Goal: Task Accomplishment & Management: Use online tool/utility

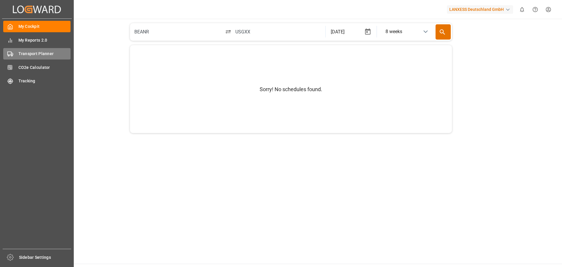
click at [28, 54] on span "Transport Planner" at bounding box center [44, 54] width 52 height 6
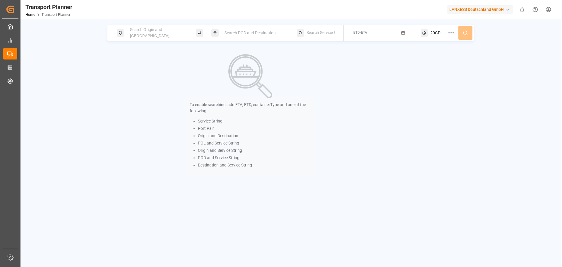
click at [237, 35] on div "Search POD and Destination" at bounding box center [252, 33] width 63 height 11
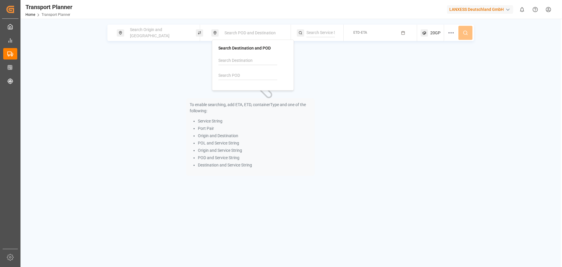
click at [237, 75] on input at bounding box center [248, 75] width 59 height 9
click at [247, 90] on div "VNVUT Vung Tau" at bounding box center [254, 94] width 57 height 12
type input "VNVUT"
click at [158, 32] on span "Search Origin and [GEOGRAPHIC_DATA]" at bounding box center [150, 32] width 40 height 11
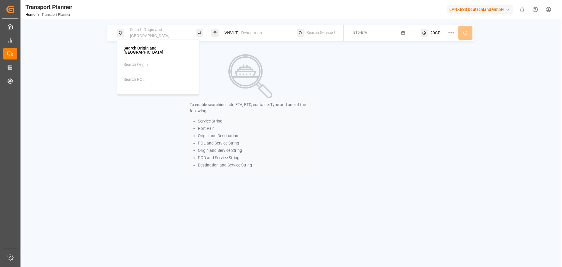
click at [161, 71] on div at bounding box center [158, 74] width 69 height 28
click at [154, 76] on input at bounding box center [153, 79] width 59 height 9
click at [148, 93] on b "DEHAM" at bounding box center [146, 95] width 14 height 5
type input "DEHAM"
click at [368, 30] on button "ETD-ETA" at bounding box center [380, 32] width 66 height 11
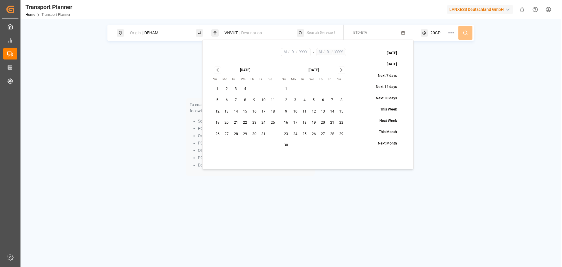
click at [255, 111] on button "16" at bounding box center [254, 111] width 9 height 9
type input "10"
type input "16"
type input "2025"
click at [342, 71] on icon "Go to next month" at bounding box center [341, 69] width 7 height 7
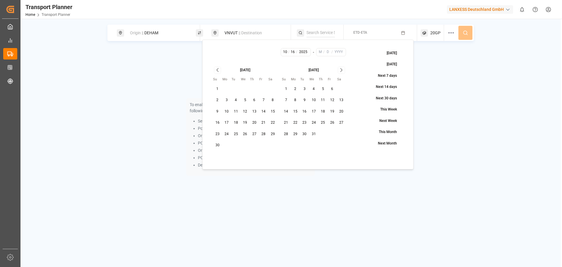
click at [313, 135] on button "31" at bounding box center [313, 133] width 9 height 9
type input "12"
type input "31"
type input "2025"
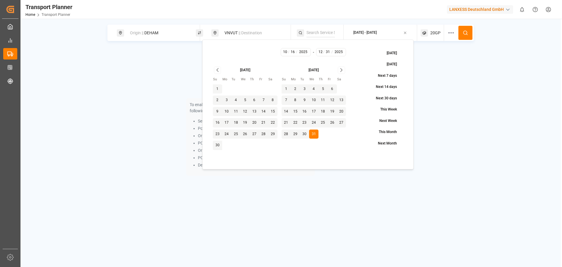
click at [468, 32] on icon at bounding box center [465, 32] width 5 height 5
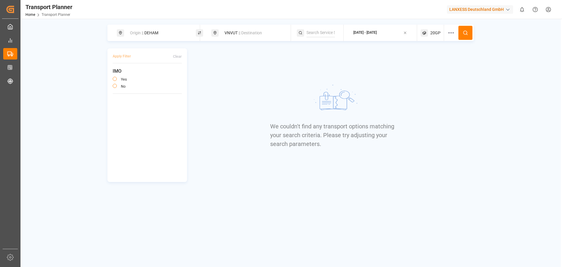
click at [227, 74] on div "We couldn't find any transport options matching your search criteria. Please tr…" at bounding box center [334, 115] width 282 height 134
click at [377, 35] on div "[DATE] - [DATE]" at bounding box center [365, 32] width 23 height 5
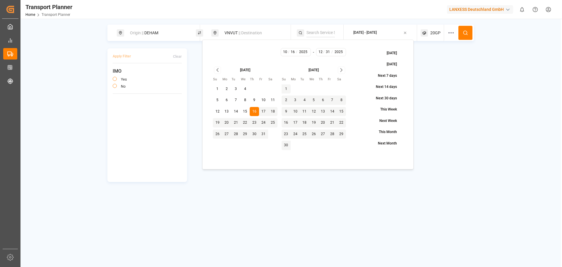
click at [67, 71] on div "Origin || DEHAM VNVUT || Destination [DATE] - [DATE] 20GP Apply Filter Clear IM…" at bounding box center [291, 103] width 541 height 157
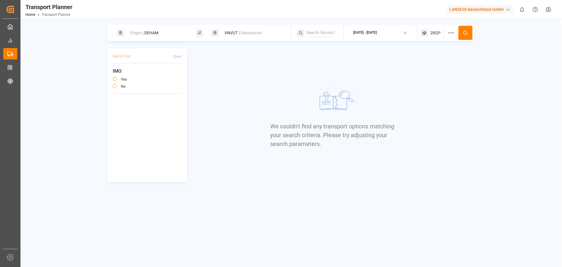
click at [175, 38] on div "Origin || DEHAM" at bounding box center [158, 33] width 63 height 11
click at [236, 39] on div "VNVUT || Destination" at bounding box center [251, 33] width 79 height 16
click at [250, 32] on span "|| Destination" at bounding box center [250, 32] width 23 height 5
click at [332, 75] on div "We couldn't find any transport options matching your search criteria. Please tr…" at bounding box center [333, 115] width 127 height 134
click at [252, 28] on div "VNVUT || Destination" at bounding box center [252, 33] width 63 height 11
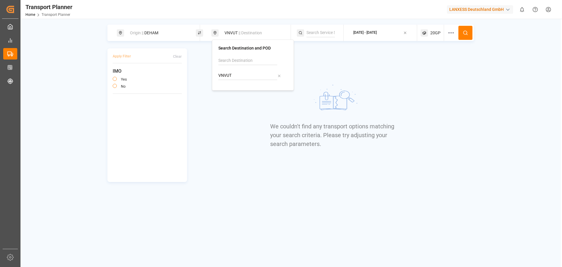
click at [237, 78] on input "VNVUT" at bounding box center [248, 75] width 59 height 9
click at [240, 76] on input "VNVUT" at bounding box center [248, 75] width 59 height 9
click at [237, 97] on div "Vung Tau" at bounding box center [234, 98] width 17 height 6
type input "VNVUT"
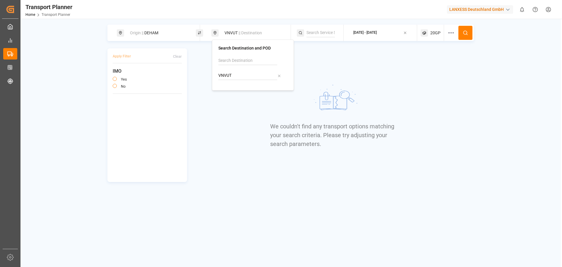
click at [472, 35] on button at bounding box center [466, 33] width 14 height 14
click at [465, 35] on icon at bounding box center [465, 32] width 5 height 5
click at [243, 36] on div "VNVUT || Destination" at bounding box center [252, 33] width 63 height 11
click at [232, 76] on input "VNVUT" at bounding box center [248, 75] width 59 height 9
click at [242, 96] on div "VNCLI Cát Lái" at bounding box center [254, 94] width 57 height 12
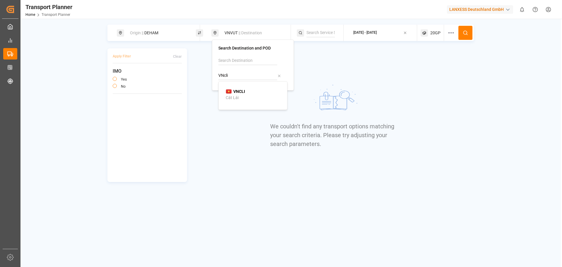
type input "VNCLI"
click at [463, 33] on icon at bounding box center [465, 32] width 5 height 5
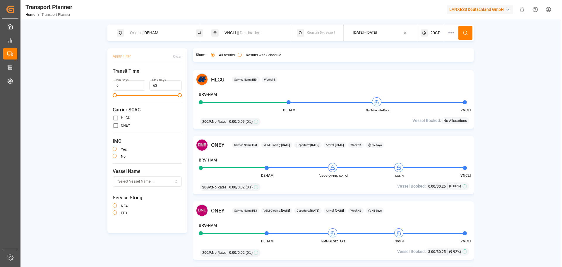
scroll to position [784, 0]
drag, startPoint x: 387, startPoint y: 228, endPoint x: 364, endPoint y: 216, distance: 25.5
click at [364, 216] on div "[PERSON_NAME] Service Name: FE3 VGM Closing: [DATE] Departure: [DATE] Arrival: …" at bounding box center [334, 211] width 276 height 12
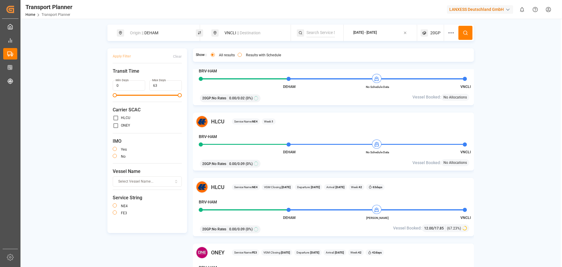
scroll to position [0, 0]
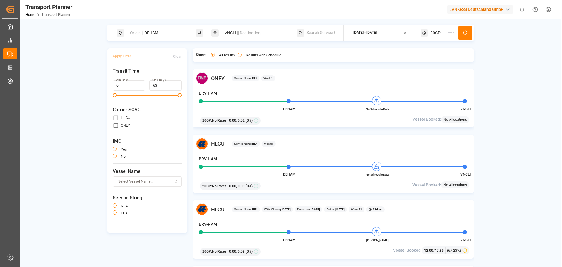
click at [246, 37] on div "VNCLI || Destination" at bounding box center [252, 33] width 63 height 11
click at [238, 76] on input "VNCLI" at bounding box center [248, 75] width 59 height 9
click at [250, 95] on div "[GEOGRAPHIC_DATA]" at bounding box center [246, 98] width 40 height 6
type input "VNSGN"
click at [464, 33] on circle at bounding box center [466, 33] width 4 height 4
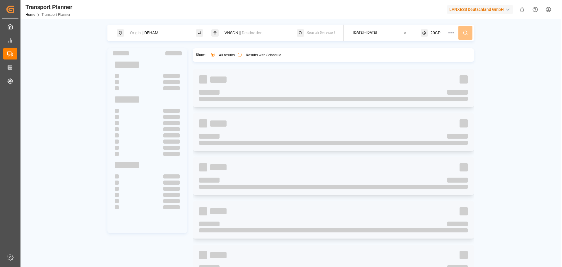
click at [464, 34] on div "Origin || DEHAM VNSGN || Destination [DATE] - [DATE] 20GP" at bounding box center [291, 33] width 367 height 16
